Goal: Navigation & Orientation: Find specific page/section

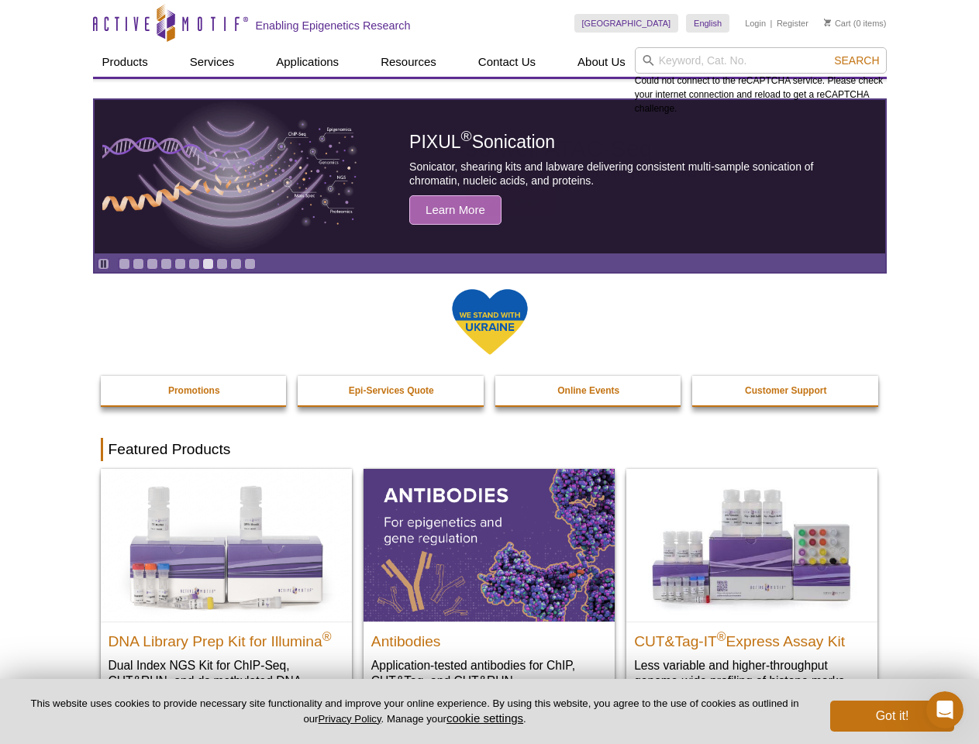
click at [761, 60] on input "search" at bounding box center [761, 60] width 252 height 26
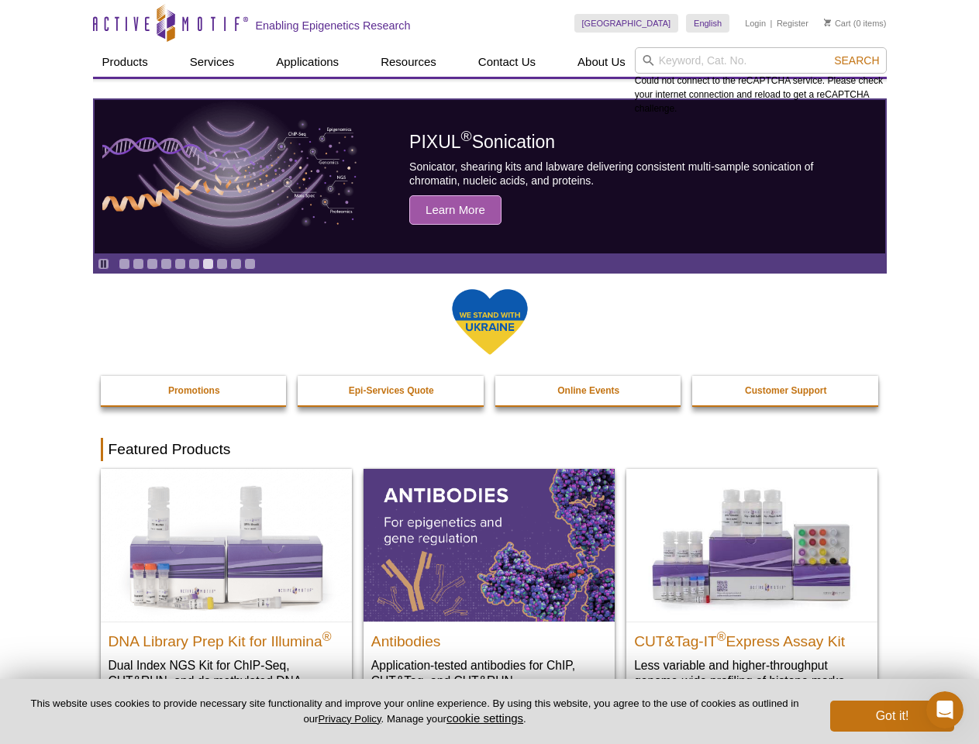
click at [857, 60] on span "Search" at bounding box center [856, 60] width 45 height 12
click at [103, 264] on icon "Pause" at bounding box center [103, 264] width 10 height 10
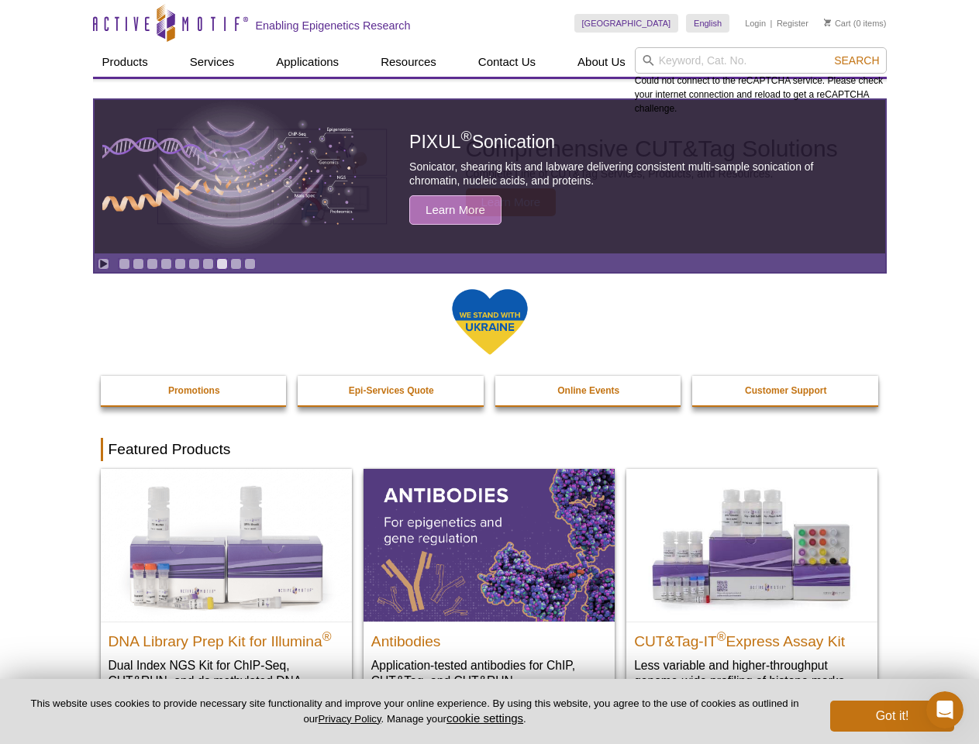
click at [124, 264] on link "Go to slide 1" at bounding box center [125, 264] width 12 height 12
click at [138, 264] on link "Go to slide 2" at bounding box center [139, 264] width 12 height 12
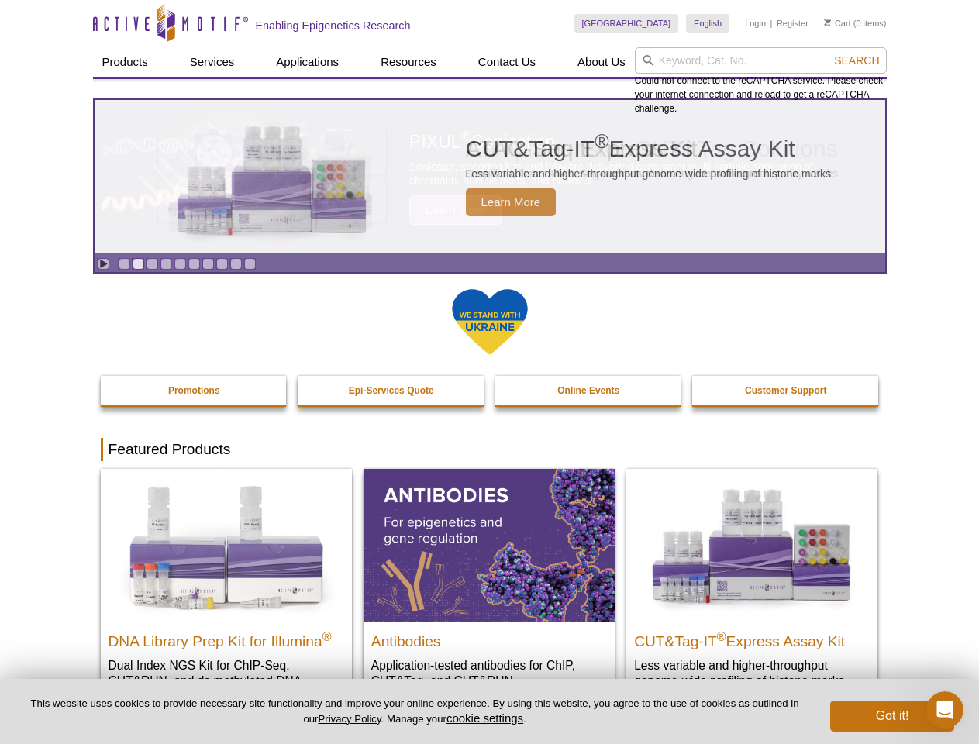
click at [152, 264] on link "Go to slide 3" at bounding box center [153, 264] width 12 height 12
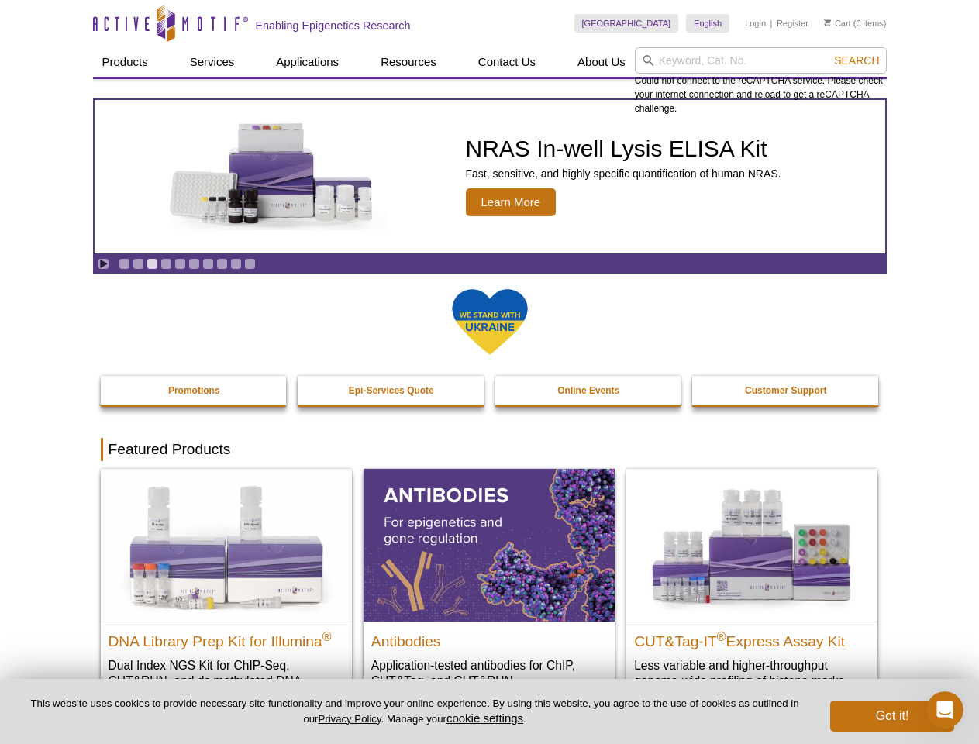
click at [166, 264] on link "Go to slide 4" at bounding box center [167, 264] width 12 height 12
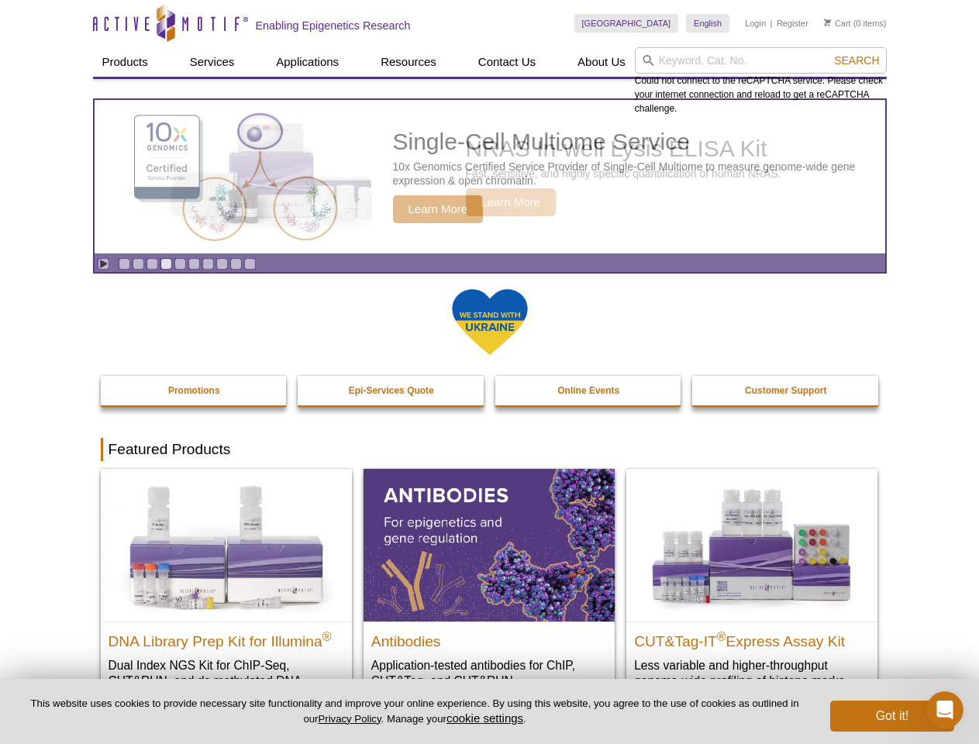
click at [180, 264] on link "Go to slide 5" at bounding box center [180, 264] width 12 height 12
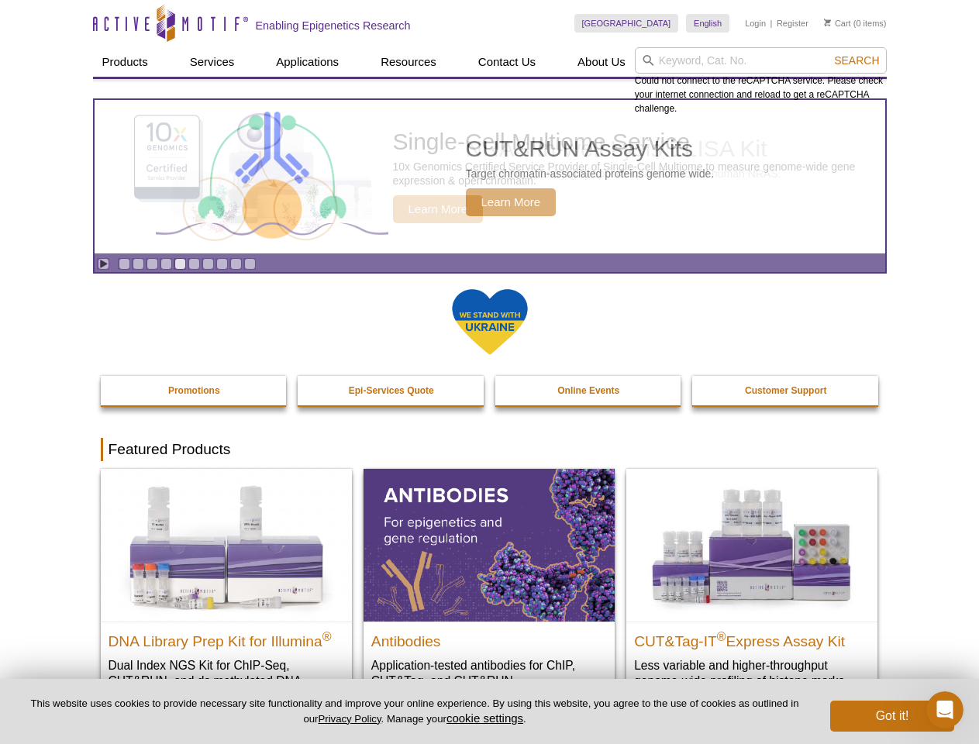
click at [194, 264] on link "Go to slide 6" at bounding box center [194, 264] width 12 height 12
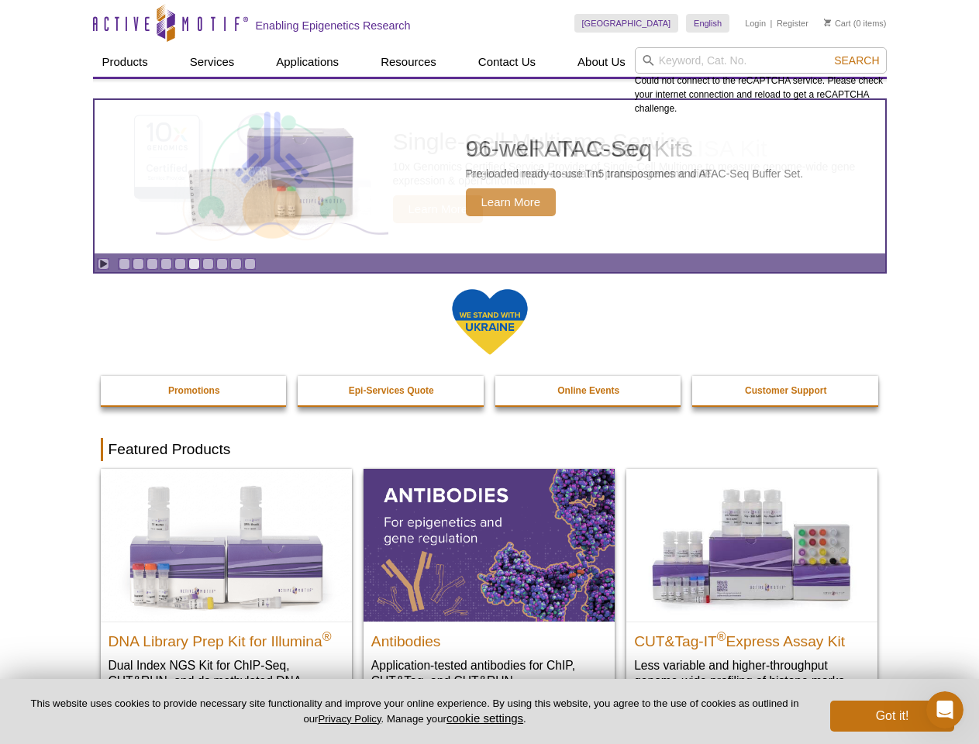
click at [208, 264] on link "Go to slide 7" at bounding box center [208, 264] width 12 height 12
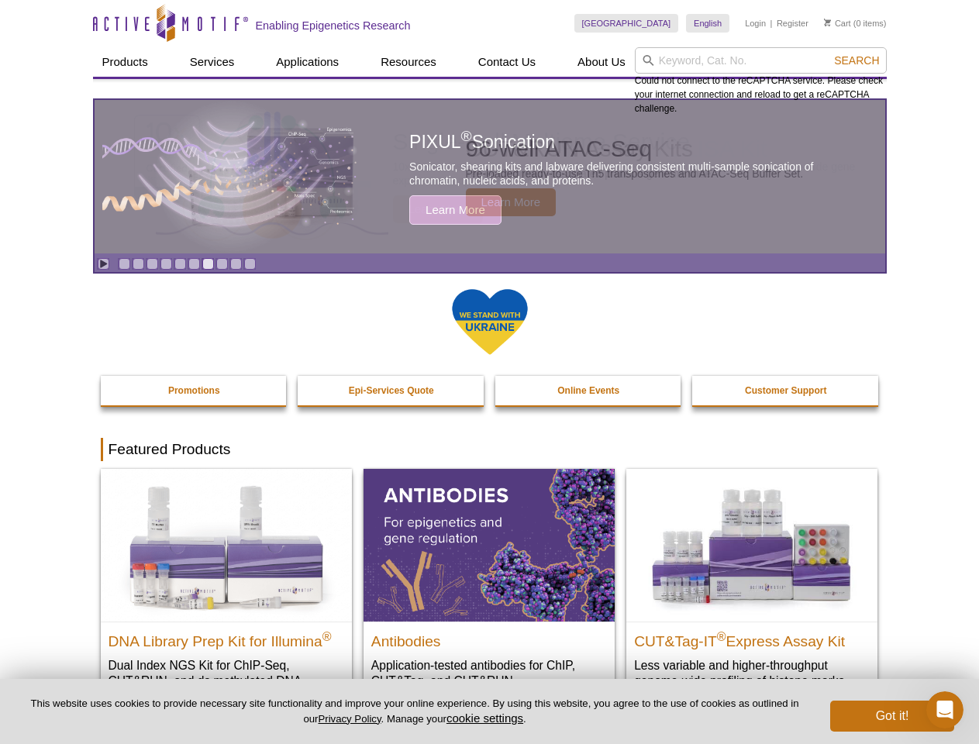
click at [857, 60] on span "Search" at bounding box center [856, 60] width 45 height 12
